Goal: Task Accomplishment & Management: Manage account settings

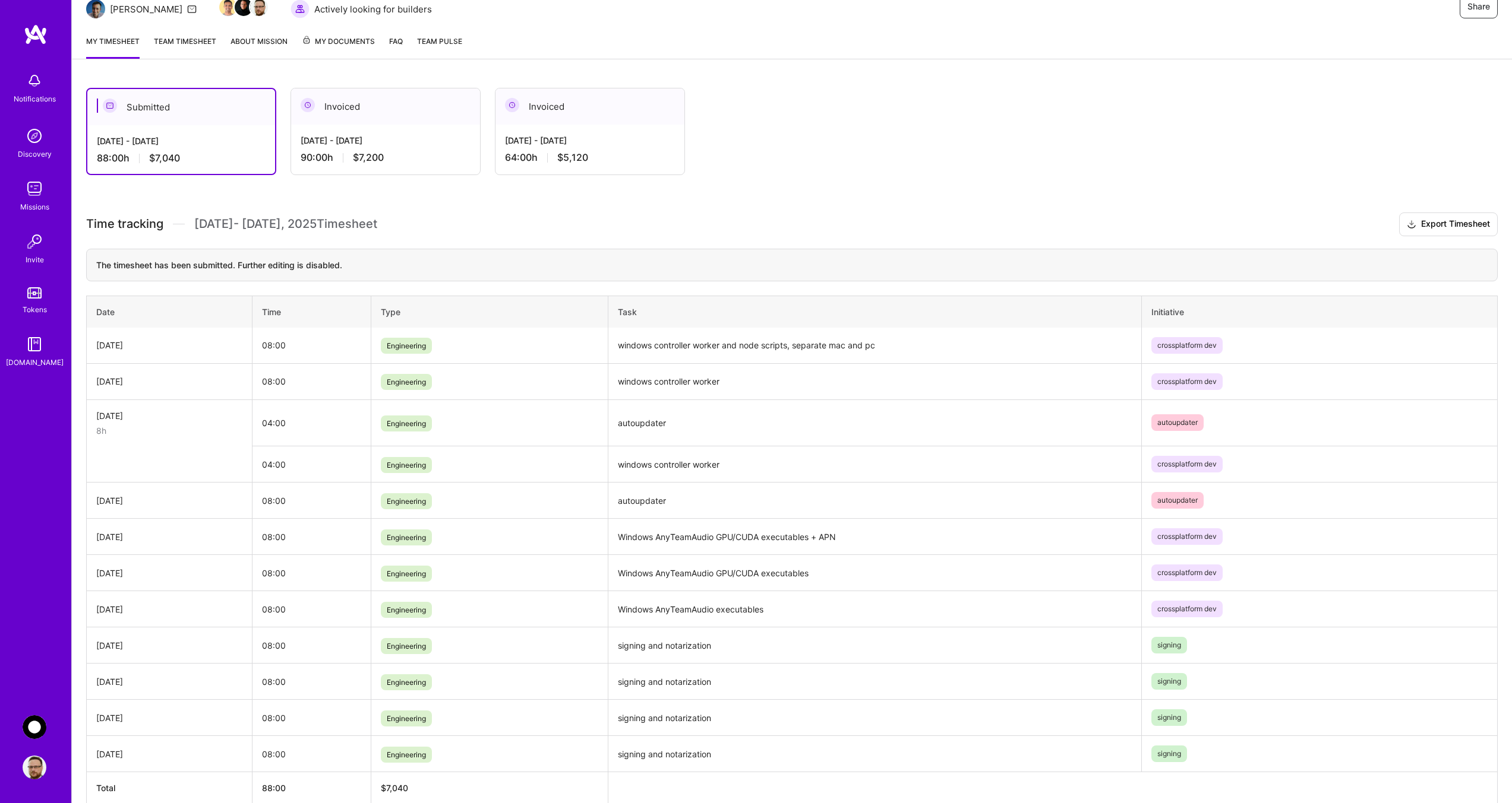
scroll to position [190, 0]
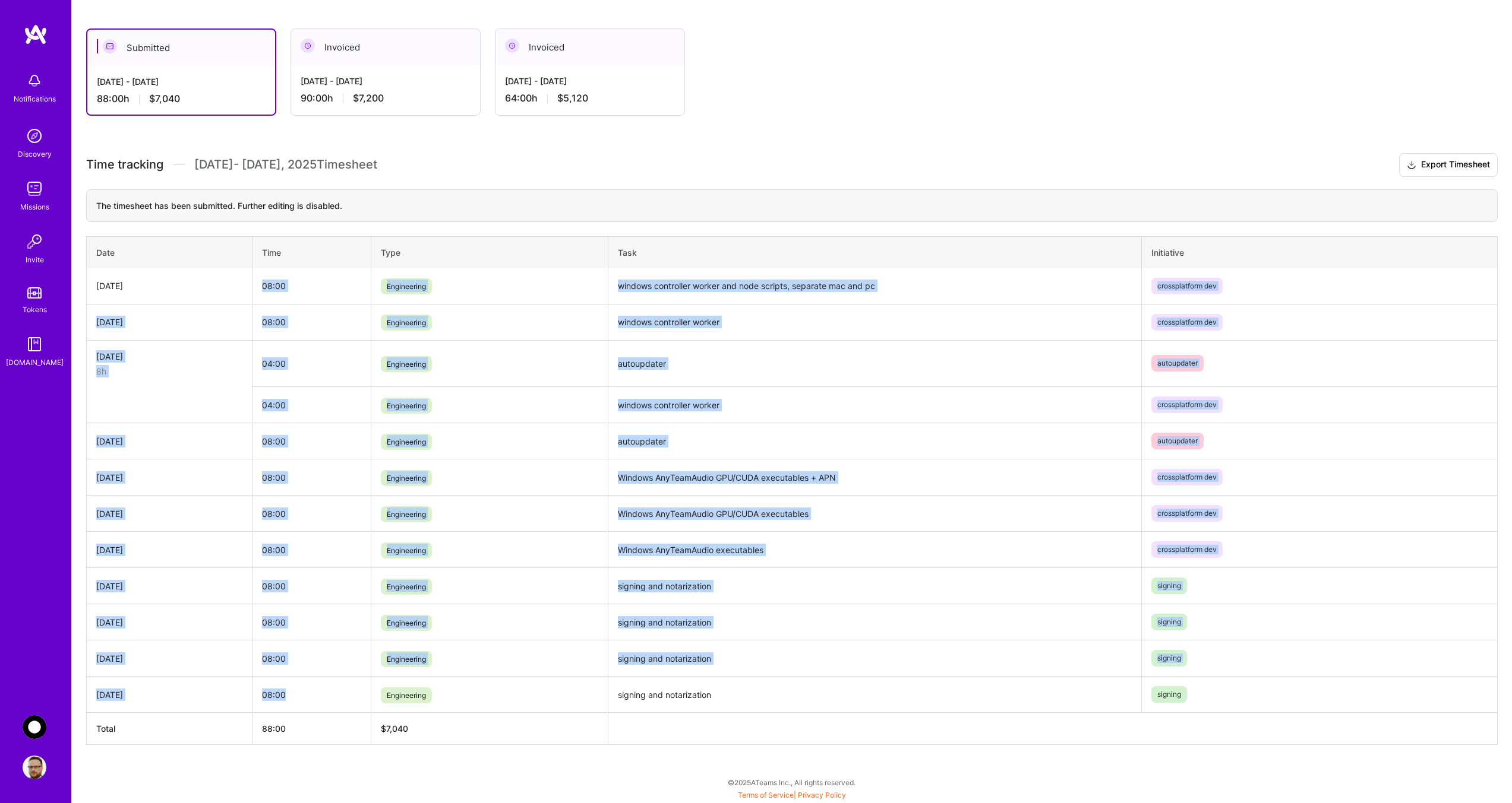
drag, startPoint x: 296, startPoint y: 703, endPoint x: 258, endPoint y: 283, distance: 421.7
click at [258, 283] on tbody "[DATE] 08:00 Engineering windows controller worker and node scripts, separate m…" at bounding box center [792, 490] width 1411 height 445
click at [297, 287] on td "08:00" at bounding box center [312, 286] width 119 height 36
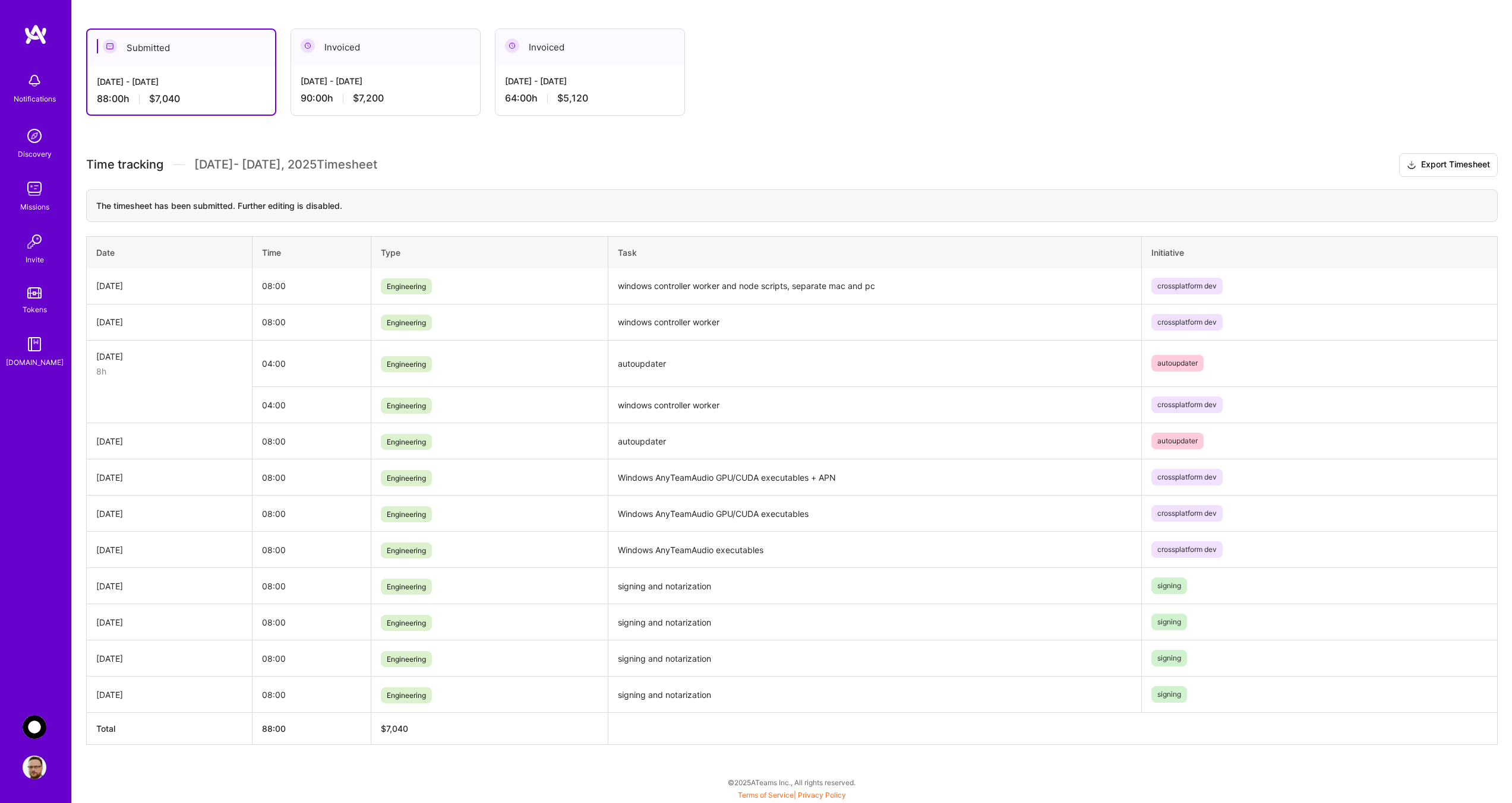
click at [322, 767] on div "Submitted [DATE] - [DATE] 88:00 h $7,040 Invoiced [DATE] - [DATE] 90:00 h $7,20…" at bounding box center [791, 409] width 1440 height 789
click at [351, 55] on div "Invoiced" at bounding box center [385, 47] width 189 height 36
click at [382, 97] on span "$7,200" at bounding box center [368, 98] width 31 height 12
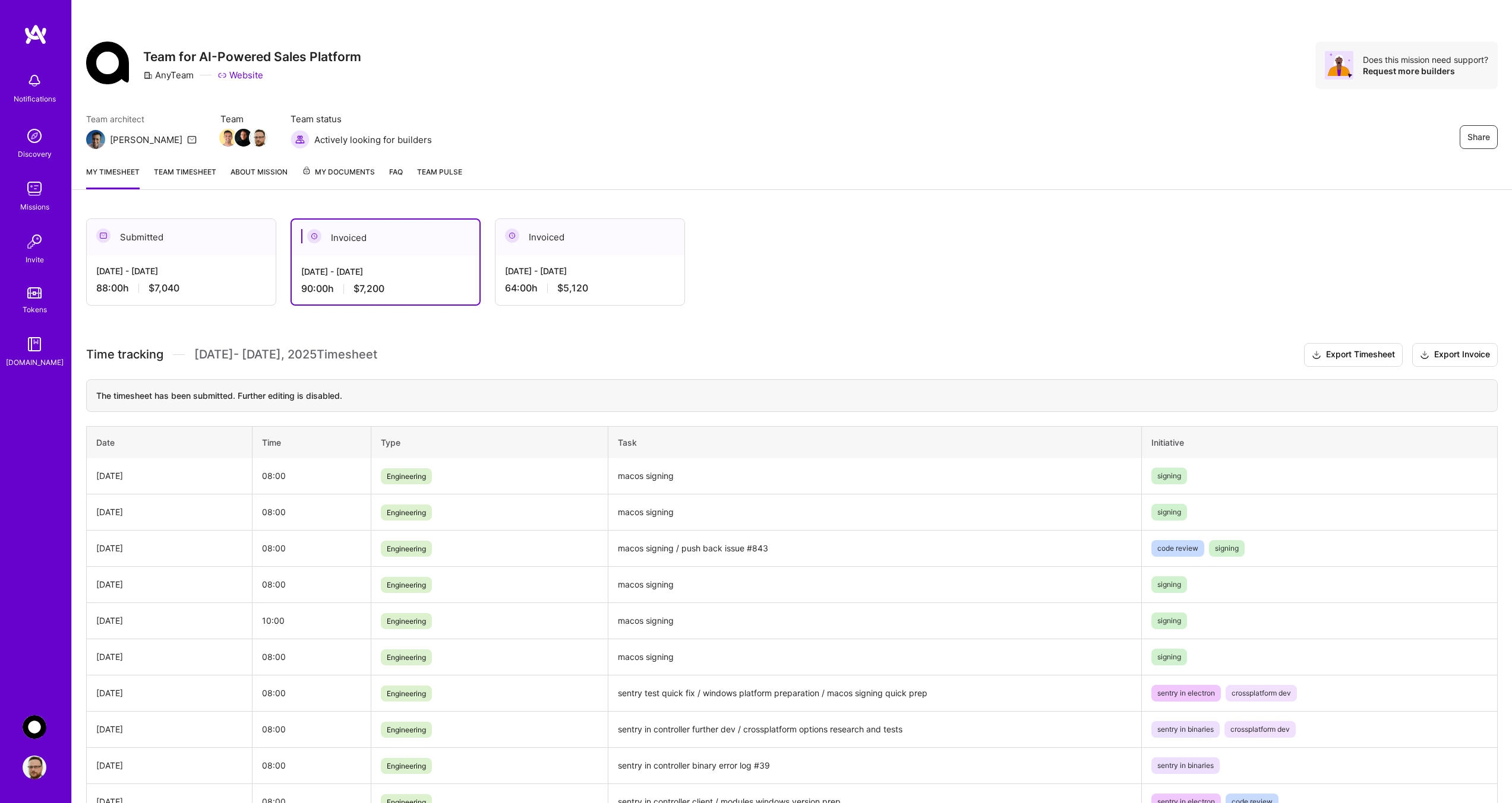
scroll to position [144, 0]
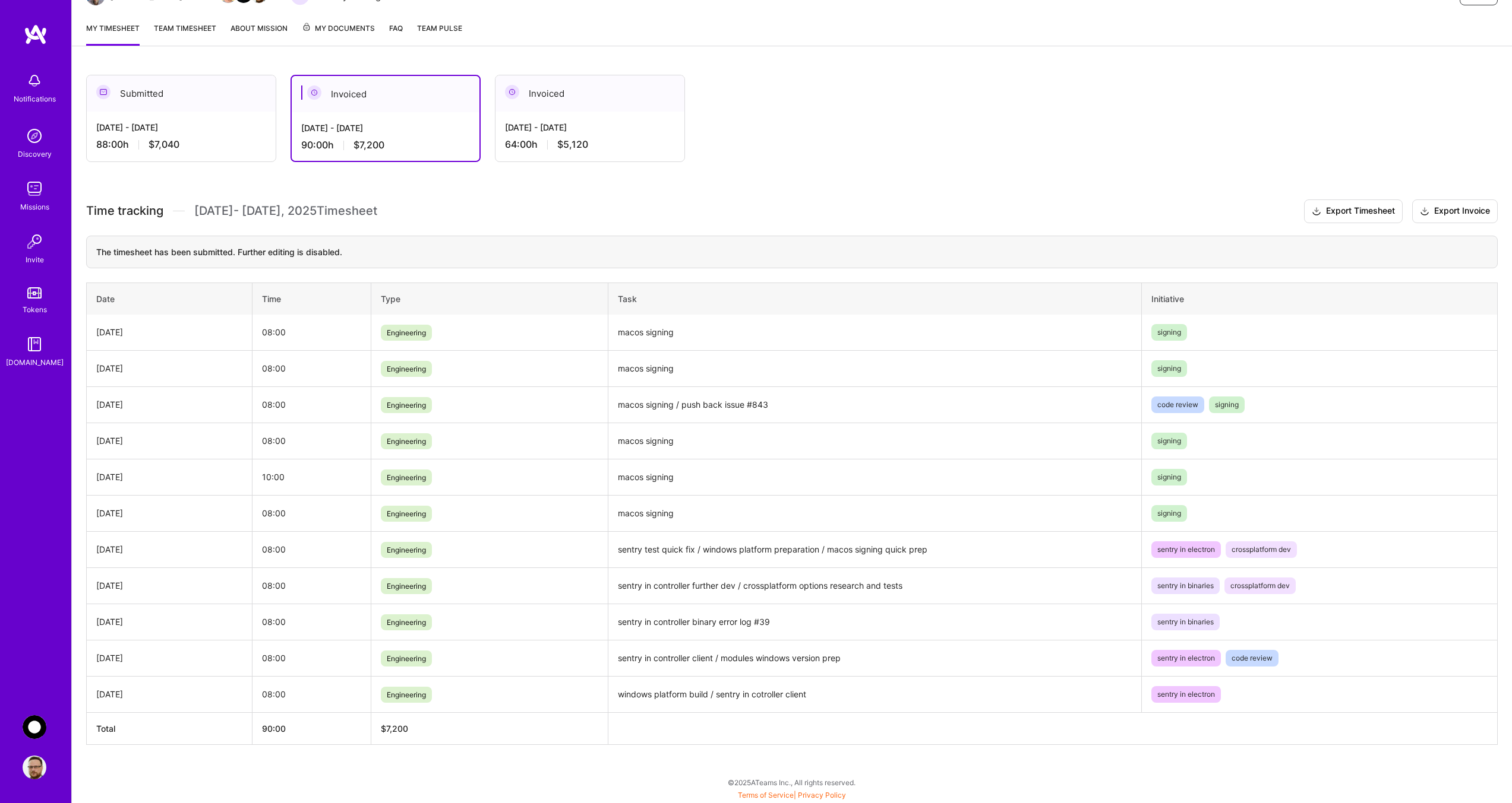
click at [174, 134] on div "[DATE] - [DATE] 88:00 h $7,040" at bounding box center [181, 135] width 189 height 49
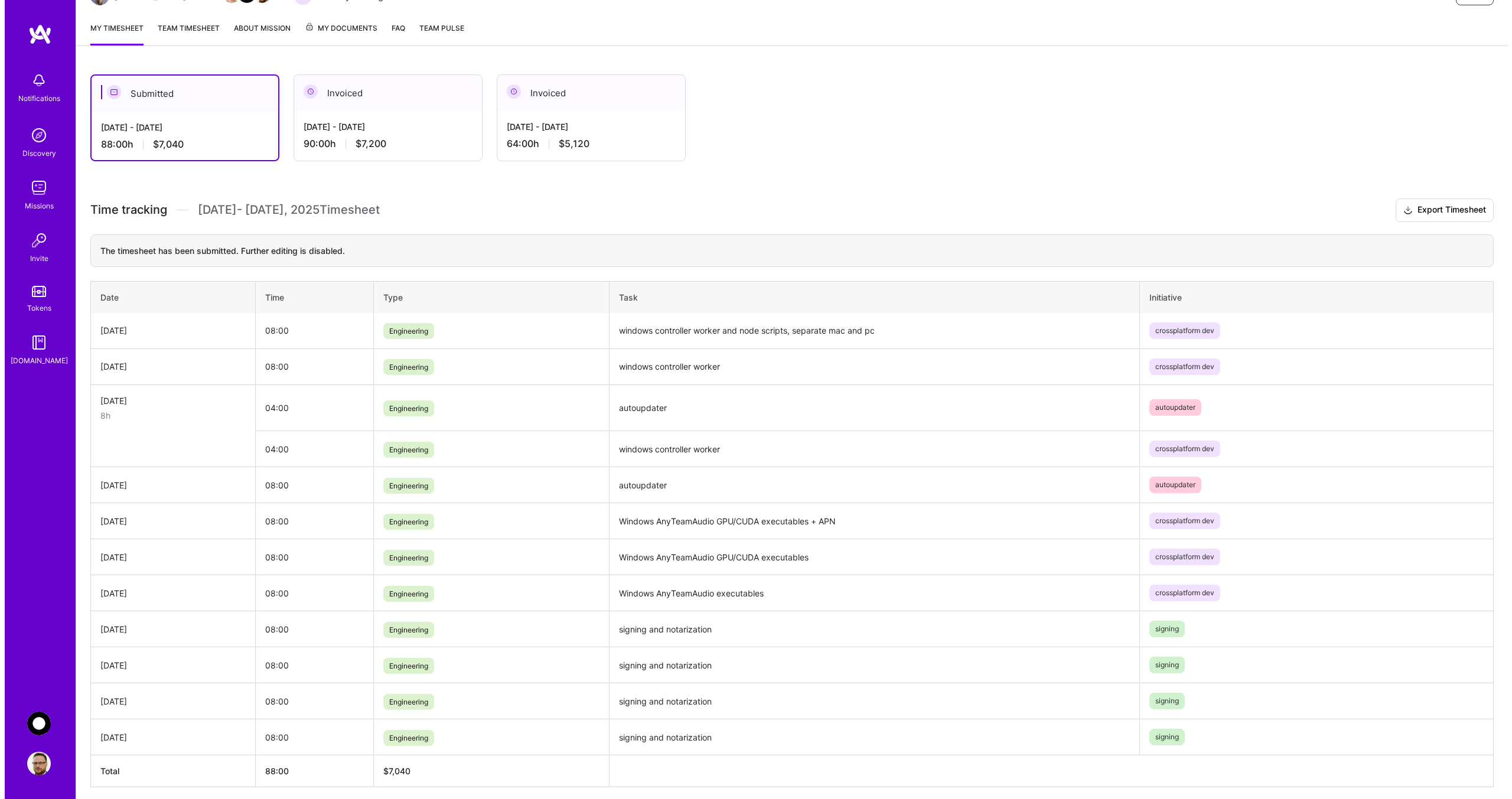
scroll to position [0, 0]
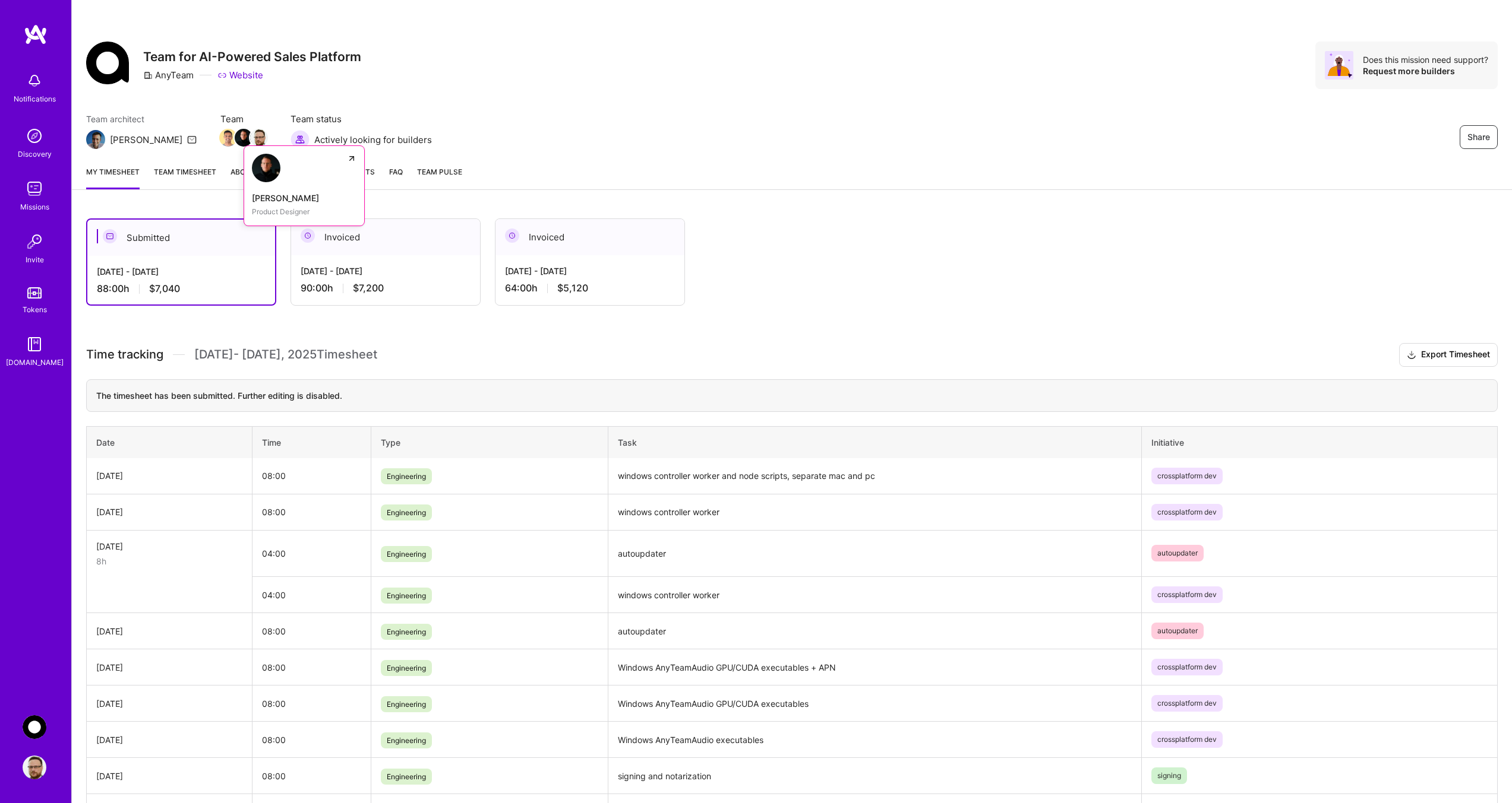
click at [235, 135] on img at bounding box center [244, 138] width 18 height 18
click at [338, 170] on span "My Documents" at bounding box center [338, 172] width 73 height 13
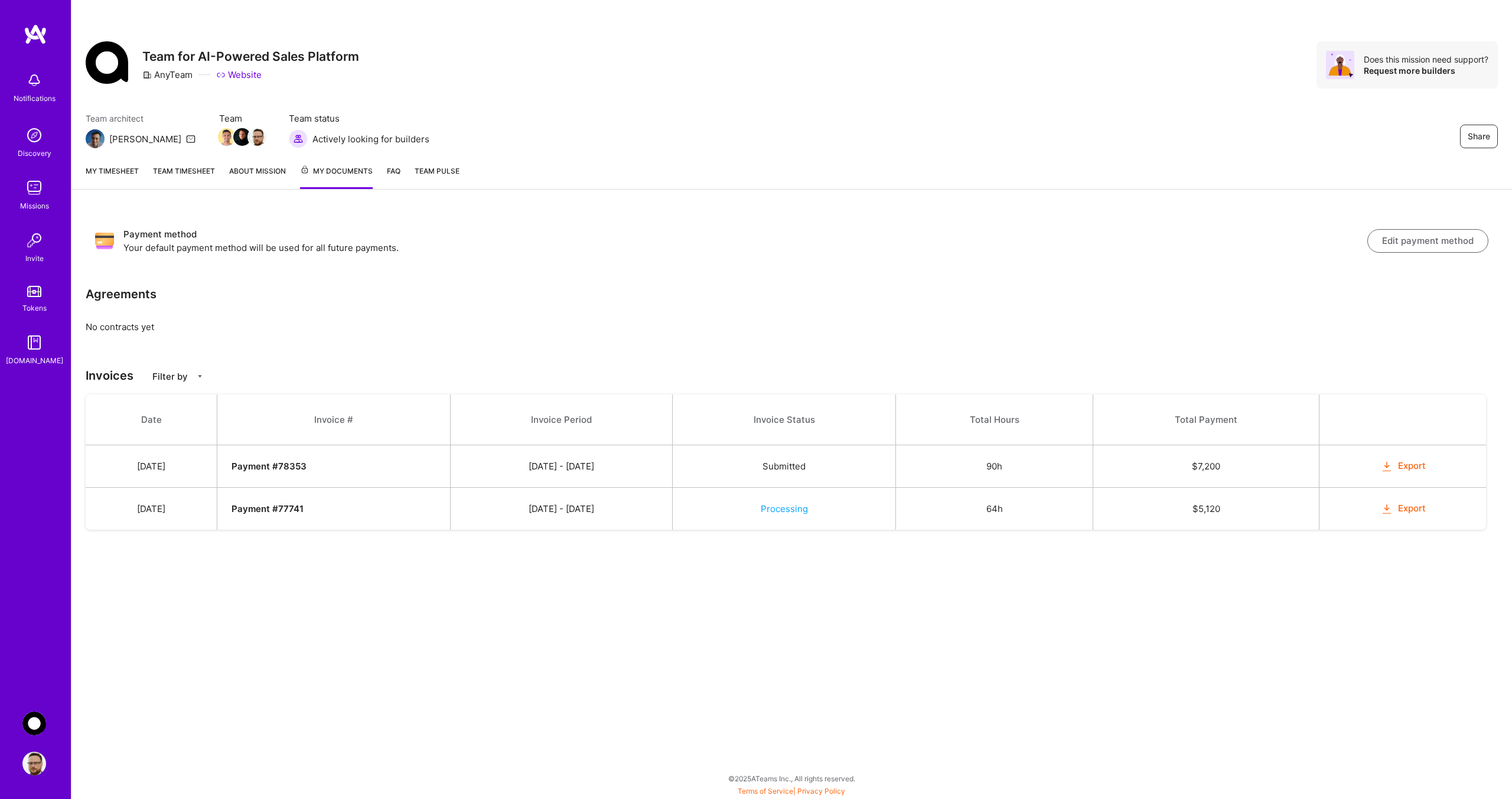
click at [449, 172] on span "Team Pulse" at bounding box center [437, 171] width 45 height 9
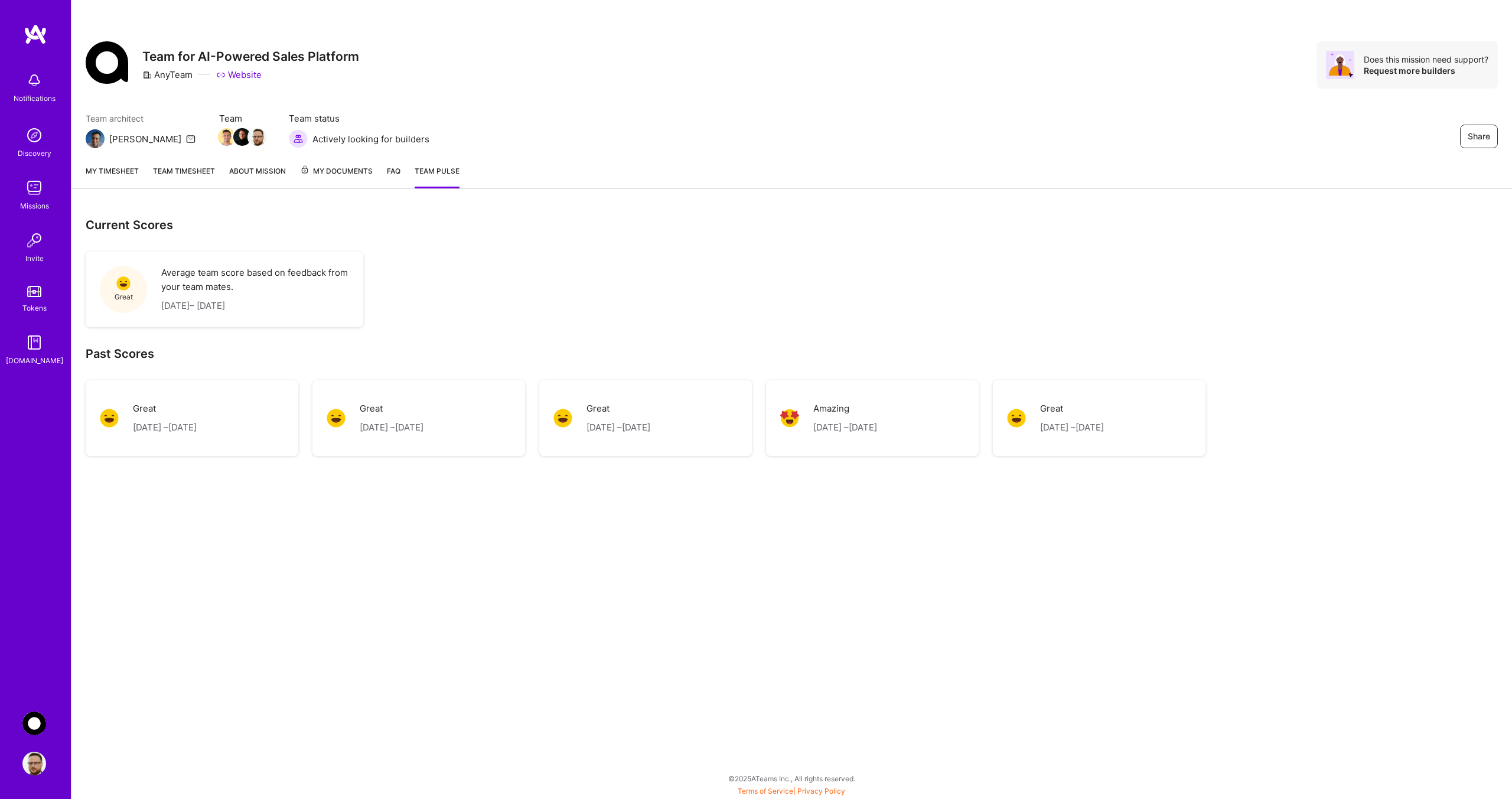
click at [391, 170] on link "FAQ" at bounding box center [394, 176] width 14 height 24
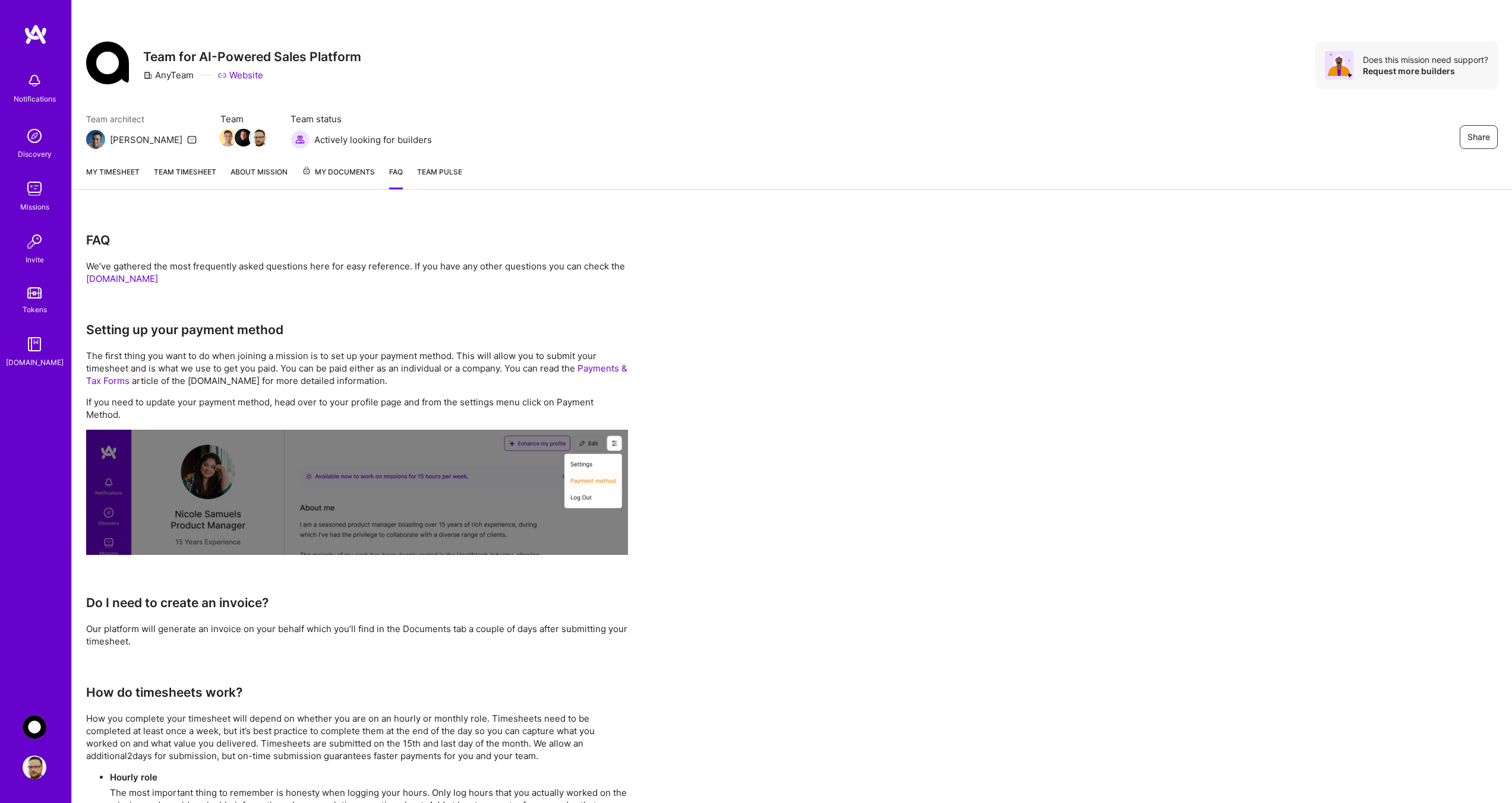
click at [356, 172] on span "My Documents" at bounding box center [338, 172] width 73 height 13
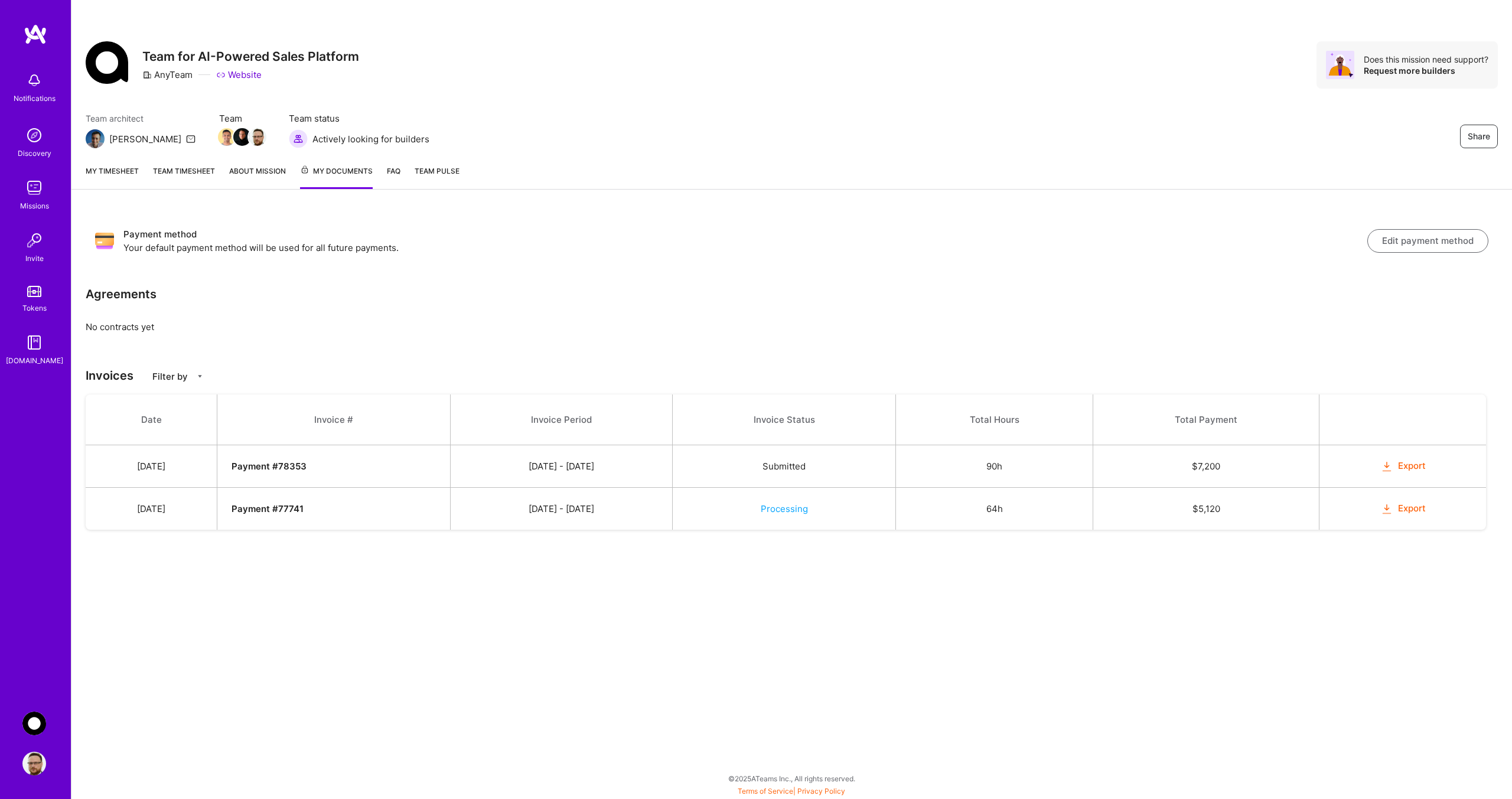
click at [1403, 510] on button "Export" at bounding box center [1402, 509] width 46 height 14
